Goal: Transaction & Acquisition: Purchase product/service

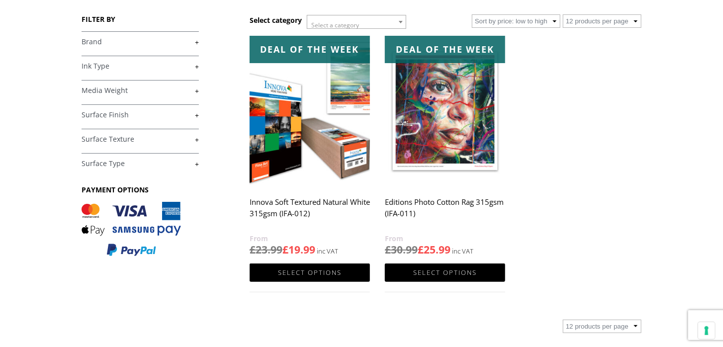
scroll to position [150, 0]
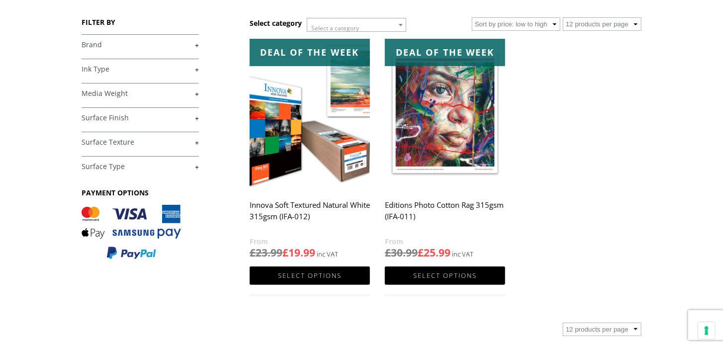
click at [449, 82] on img at bounding box center [445, 114] width 120 height 151
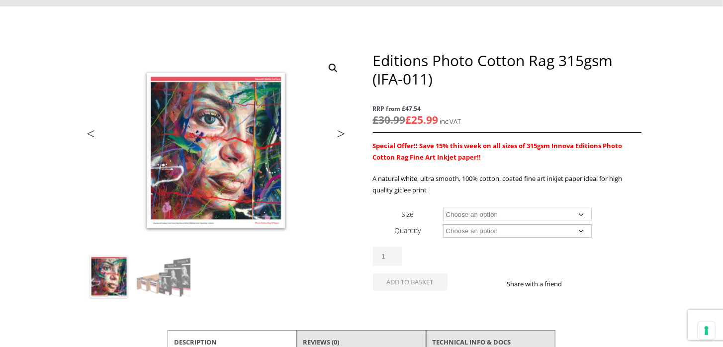
scroll to position [86, 0]
select select "a4-sheet"
click at [520, 231] on select "Choose an option 25 Sheets" at bounding box center [517, 230] width 149 height 13
select select "25-sheets"
select select "a4-sheet"
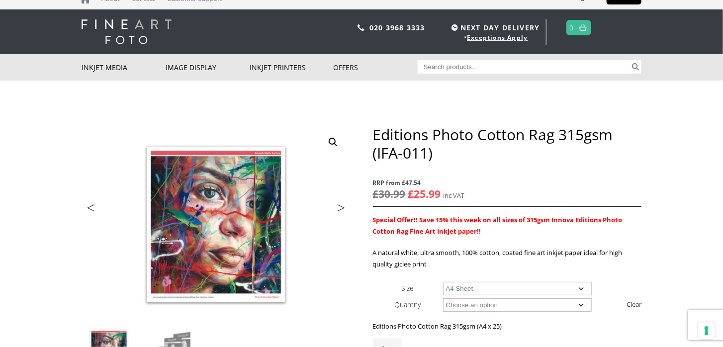
scroll to position [0, 0]
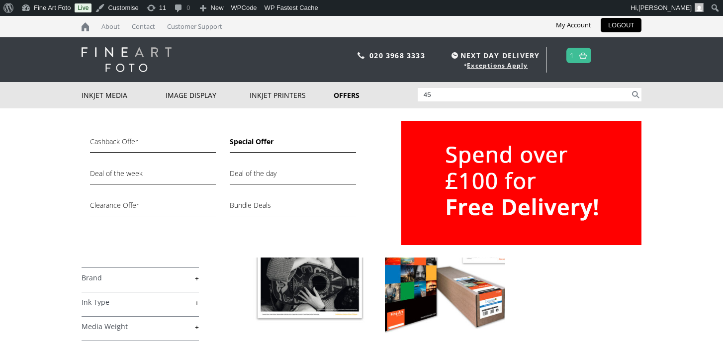
click at [350, 94] on link "Offers" at bounding box center [376, 95] width 84 height 26
click at [128, 173] on link "Deal of the week" at bounding box center [153, 176] width 126 height 17
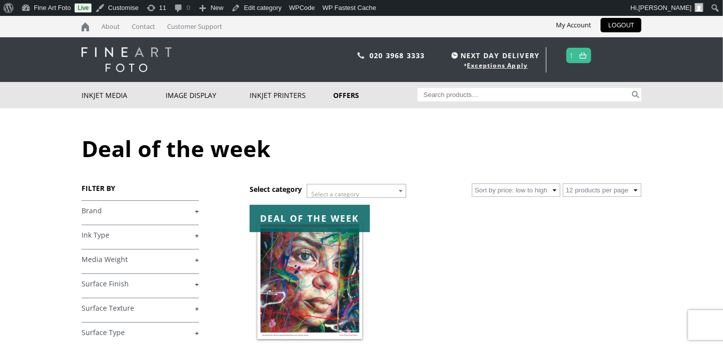
click at [324, 285] on img at bounding box center [310, 280] width 120 height 151
